Goal: Information Seeking & Learning: Understand process/instructions

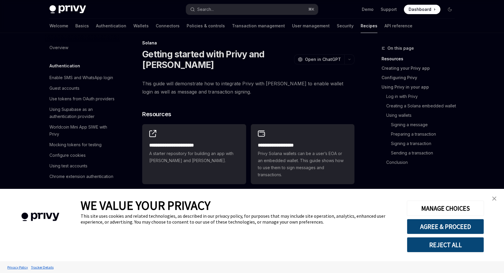
scroll to position [832, 0]
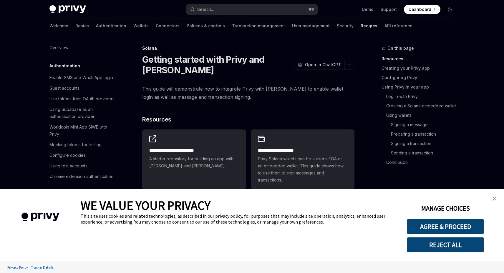
type textarea "*"
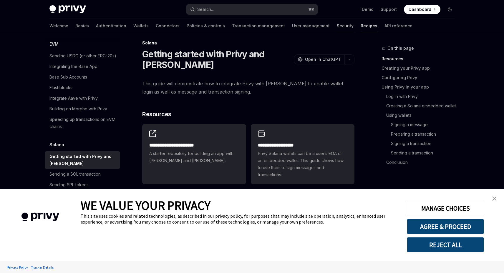
scroll to position [5, 0]
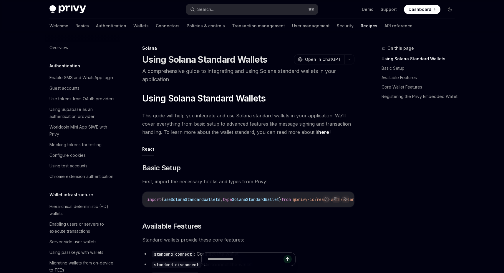
scroll to position [860, 0]
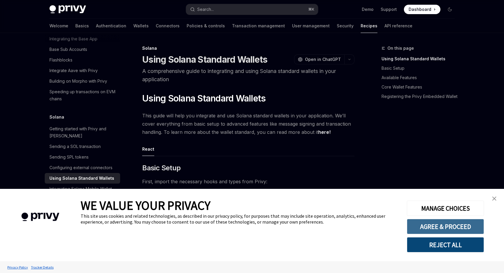
click at [443, 229] on button "AGREE & PROCEED" at bounding box center [445, 226] width 77 height 15
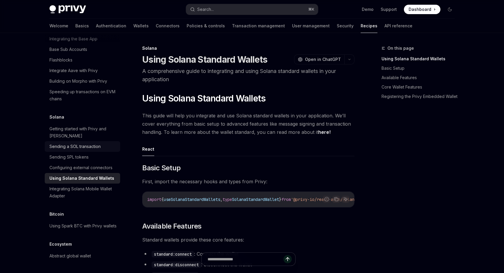
click at [83, 143] on div "Sending a SOL transaction" at bounding box center [74, 146] width 51 height 7
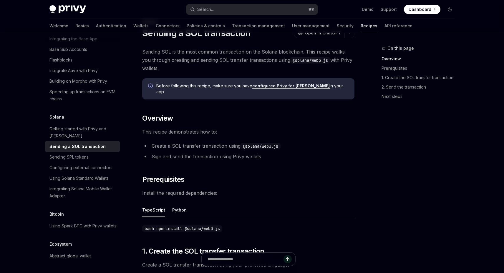
scroll to position [30, 0]
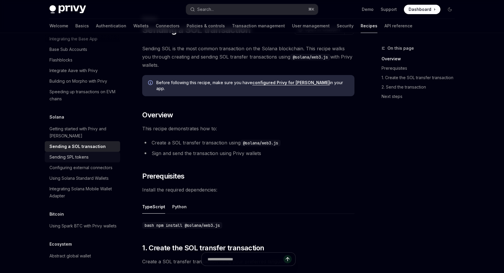
click at [86, 154] on div "Sending SPL tokens" at bounding box center [68, 157] width 39 height 7
type textarea "*"
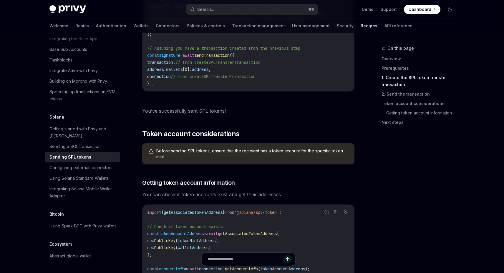
scroll to position [991, 0]
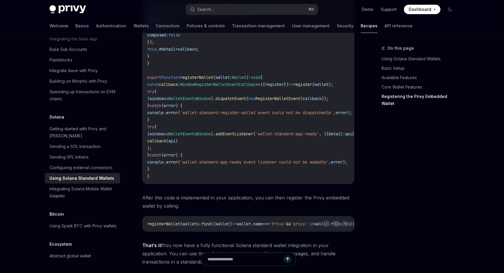
scroll to position [1020, 0]
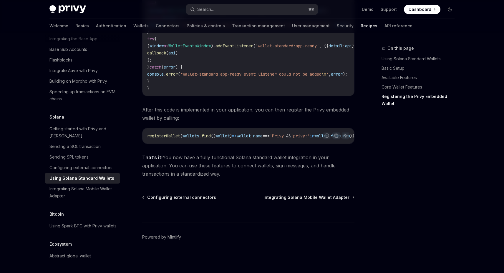
click at [253, 117] on span "After this code is implemented in your application, you can then register the P…" at bounding box center [248, 114] width 212 height 16
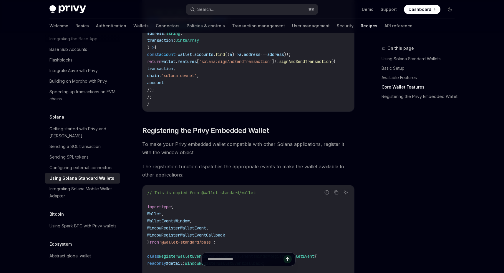
scroll to position [568, 0]
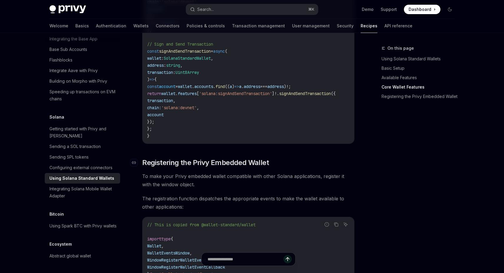
click at [176, 165] on span "Registering the Privy Embedded Wallet" at bounding box center [205, 162] width 127 height 9
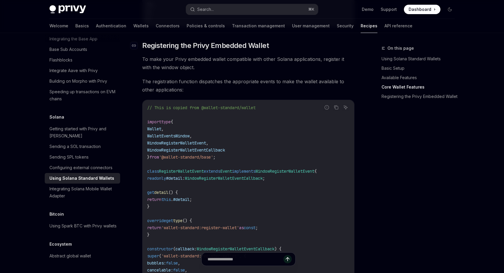
scroll to position [686, 0]
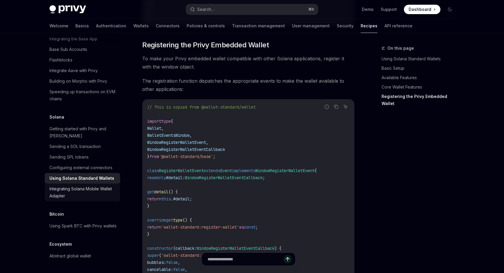
click at [103, 185] on div "Integrating Solana Mobile Wallet Adapter" at bounding box center [82, 192] width 67 height 14
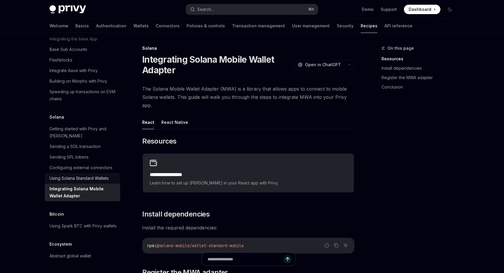
click at [102, 175] on div "Using Solana Standard Wallets" at bounding box center [78, 178] width 59 height 7
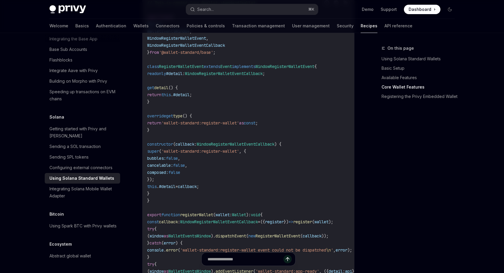
scroll to position [805, 0]
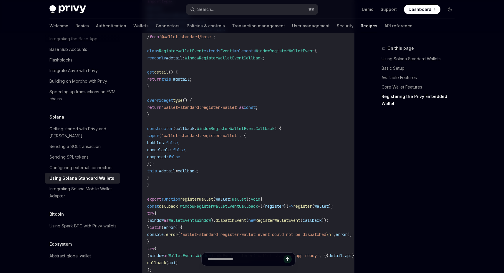
click at [101, 175] on div "Using Solana Standard Wallets" at bounding box center [81, 178] width 65 height 7
type textarea "*"
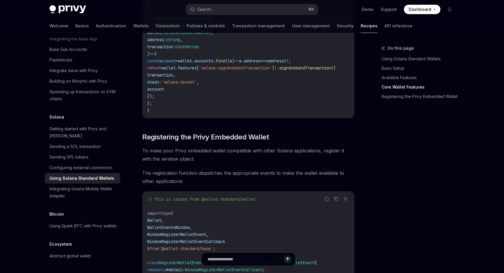
scroll to position [594, 0]
click at [192, 141] on span "Registering the Privy Embedded Wallet" at bounding box center [205, 136] width 127 height 9
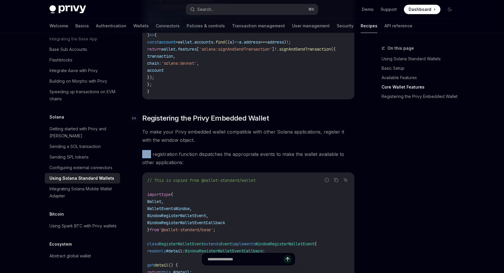
click at [192, 143] on div "​ Basic Setup First, import the necessary hooks and types from Privy: Report in…" at bounding box center [248, 66] width 212 height 1030
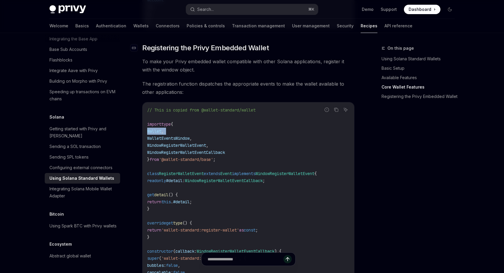
click at [192, 143] on code "// This is copied from @wallet-standard/wallet import type { Wallet , WalletEve…" at bounding box center [261, 266] width 228 height 318
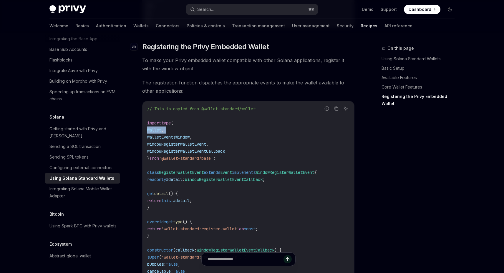
scroll to position [686, 0]
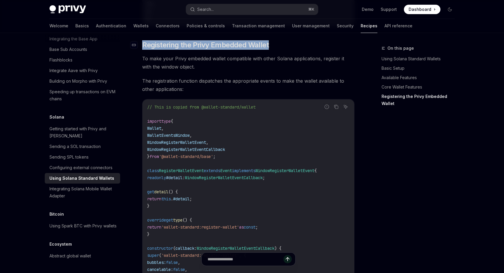
drag, startPoint x: 281, startPoint y: 45, endPoint x: 142, endPoint y: 46, distance: 138.6
click at [142, 46] on h2 "​ Registering the Privy Embedded Wallet" at bounding box center [248, 44] width 212 height 9
copy span "Registering the Privy Embedded Wallet"
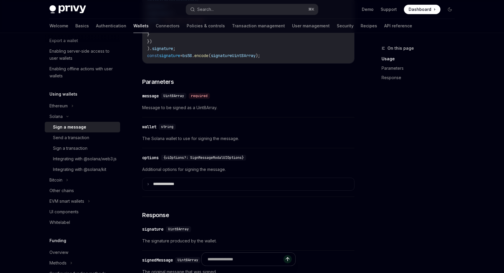
scroll to position [446, 0]
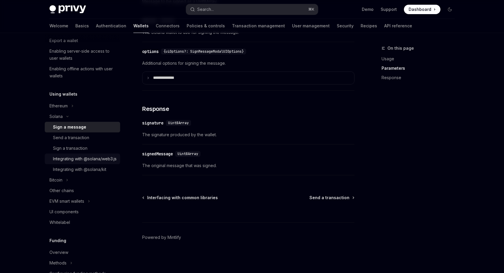
click at [82, 162] on div "Integrating with @solana/web3.js" at bounding box center [85, 158] width 64 height 7
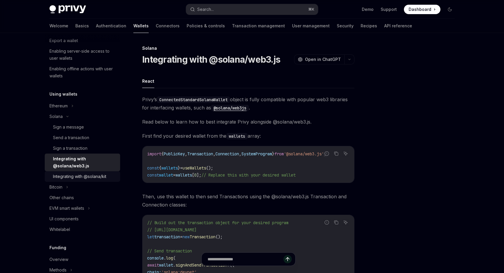
click at [83, 177] on div "Integrating with @solana/kit" at bounding box center [79, 176] width 53 height 7
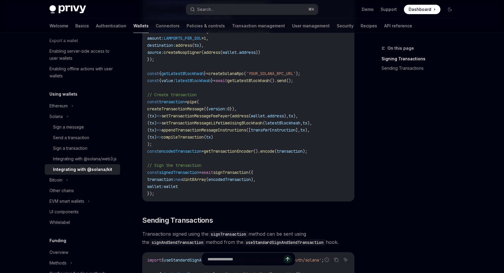
scroll to position [481, 0]
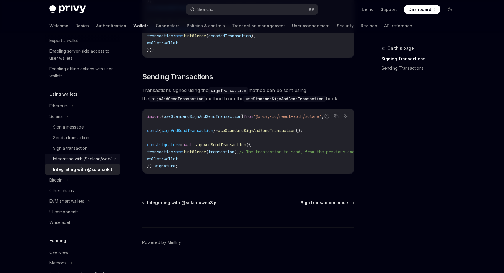
click at [82, 162] on div "Integrating with @solana/web3.js" at bounding box center [85, 158] width 64 height 7
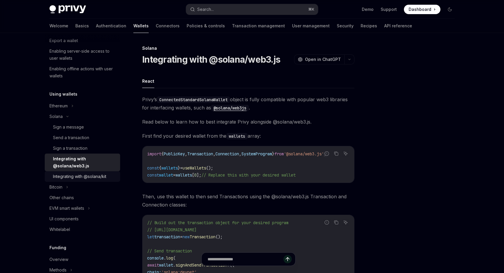
click at [76, 177] on div "Integrating with @solana/kit" at bounding box center [79, 176] width 53 height 7
type textarea "*"
